Goal: Use online tool/utility: Use online tool/utility

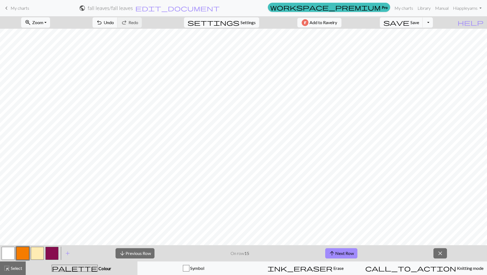
click at [123, 250] on span "arrow_downward" at bounding box center [122, 253] width 6 height 8
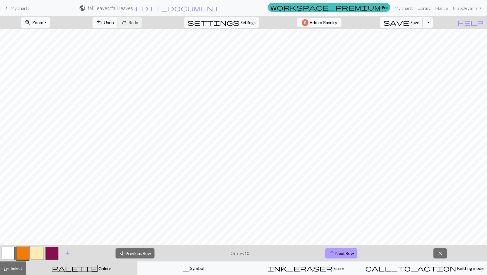
click at [344, 254] on button "arrow_upward Next Row" at bounding box center [341, 253] width 32 height 10
click at [352, 251] on button "arrow_upward Next Row" at bounding box center [341, 253] width 32 height 10
click at [335, 253] on button "arrow_upward Next Row" at bounding box center [341, 253] width 32 height 10
click at [335, 253] on span "arrow_upward" at bounding box center [332, 253] width 6 height 8
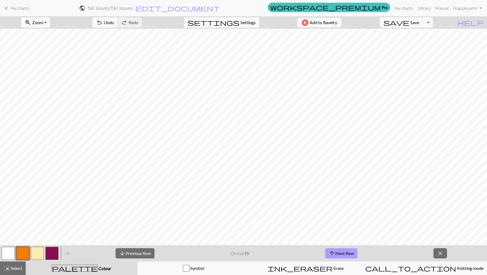
click at [336, 255] on button "arrow_upward Next Row" at bounding box center [341, 253] width 32 height 10
